Goal: Check status: Check status

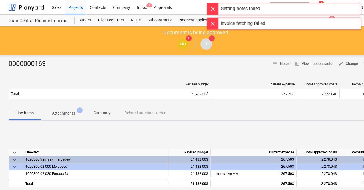
scroll to position [0, 25]
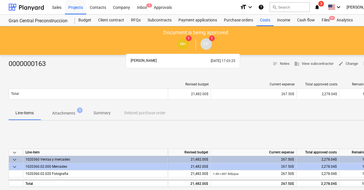
click at [184, 42] on span "MH" at bounding box center [183, 44] width 6 height 4
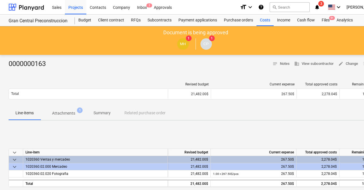
click at [187, 35] on p "Document is being approved" at bounding box center [195, 32] width 65 height 7
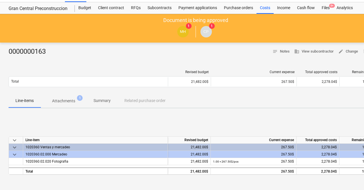
scroll to position [12, 27]
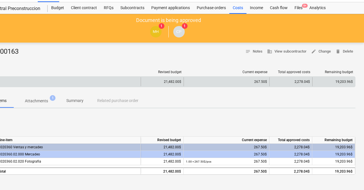
click at [258, 83] on div "267.50$" at bounding box center [226, 82] width 81 height 4
click at [306, 85] on div "2,278.04$" at bounding box center [291, 81] width 43 height 9
